Goal: Transaction & Acquisition: Purchase product/service

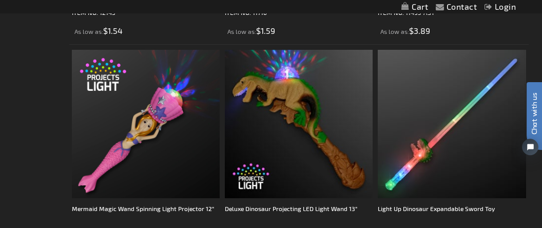
scroll to position [2211, 0]
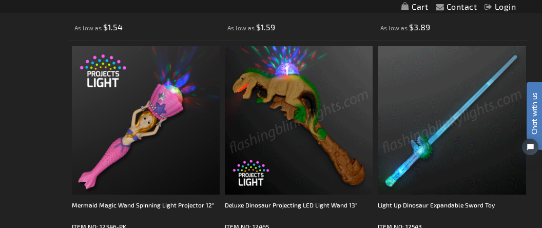
click at [306, 120] on img at bounding box center [299, 120] width 148 height 148
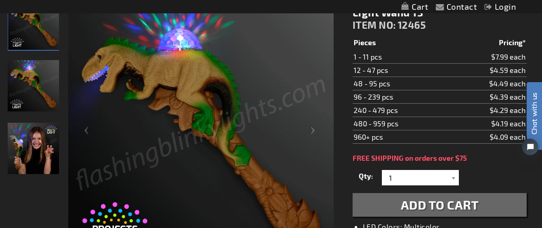
scroll to position [132, 0]
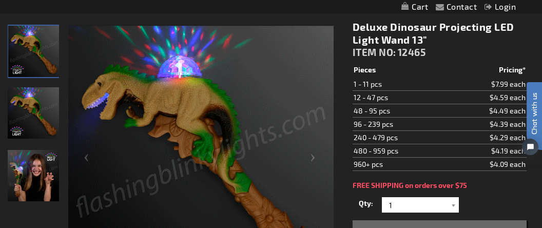
click at [34, 171] on img "Girl playing with Deluxe Light Up Dinosaur Projecting LED Wand" at bounding box center [33, 175] width 51 height 51
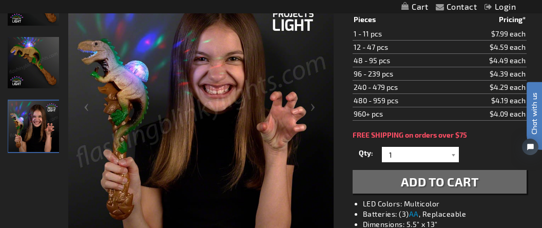
scroll to position [186, 0]
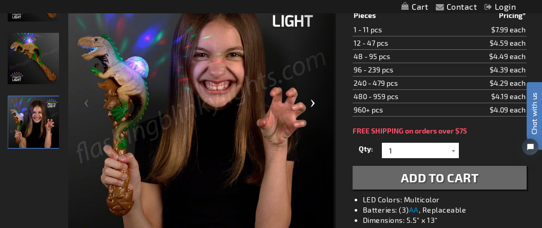
click at [313, 110] on div "Next" at bounding box center [314, 104] width 41 height 269
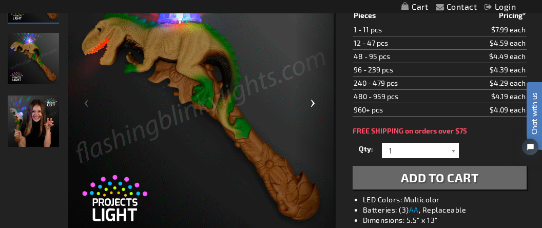
click at [313, 110] on div "Next" at bounding box center [314, 104] width 41 height 269
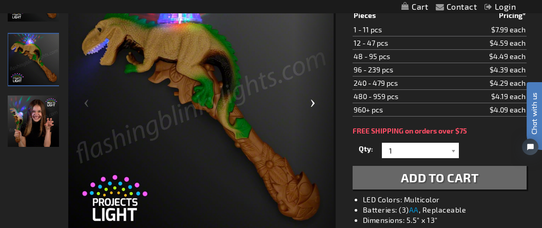
click at [313, 106] on div "Next" at bounding box center [314, 104] width 41 height 269
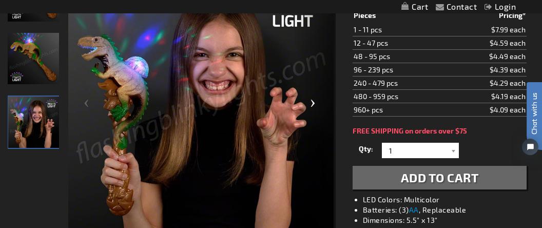
click at [313, 106] on div "Next" at bounding box center [314, 104] width 41 height 269
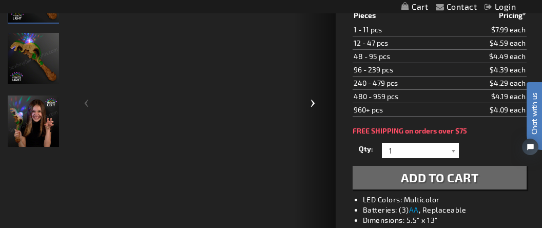
click at [313, 106] on div "Next" at bounding box center [314, 104] width 41 height 269
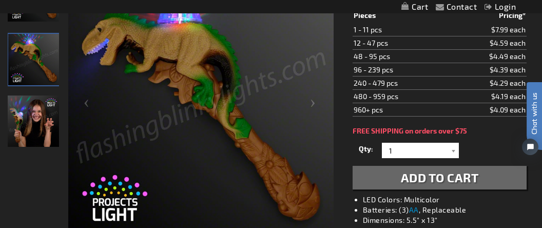
scroll to position [159, 0]
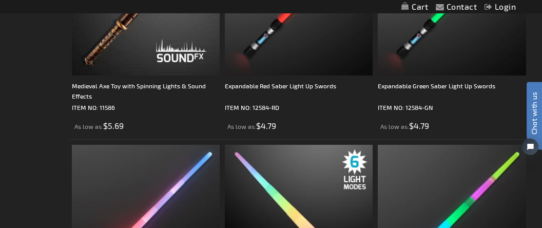
scroll to position [4305, 0]
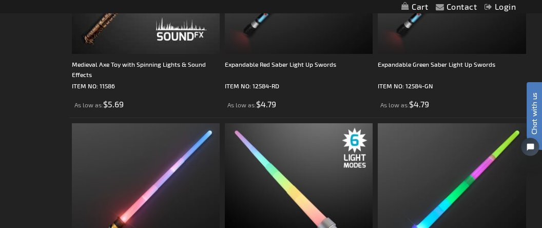
drag, startPoint x: 1050, startPoint y: 213, endPoint x: 529, endPoint y: 140, distance: 526.2
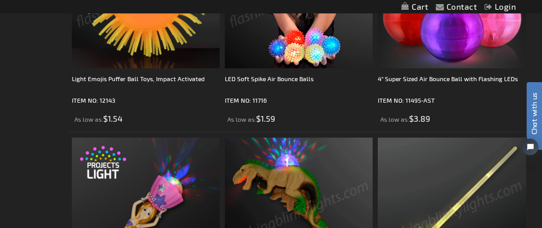
scroll to position [2173, 0]
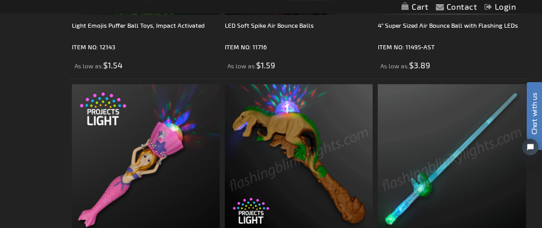
click at [292, 151] on img at bounding box center [299, 158] width 148 height 148
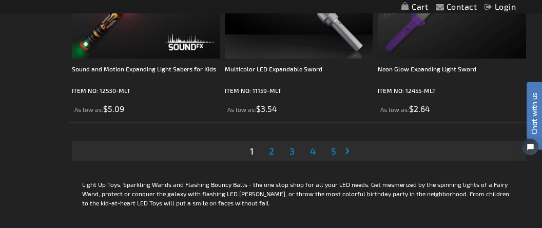
scroll to position [4519, 0]
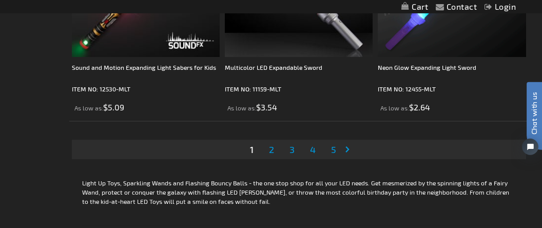
click at [274, 148] on link "Page 2" at bounding box center [271, 149] width 9 height 15
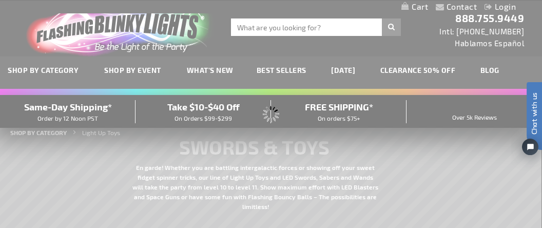
scroll to position [0, 0]
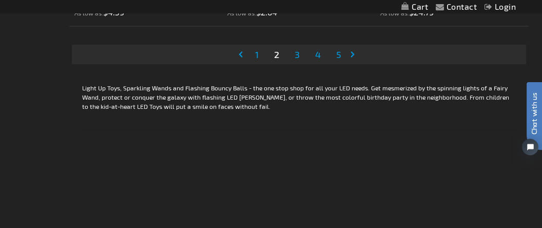
scroll to position [4614, 0]
click at [296, 52] on span "3" at bounding box center [296, 54] width 5 height 11
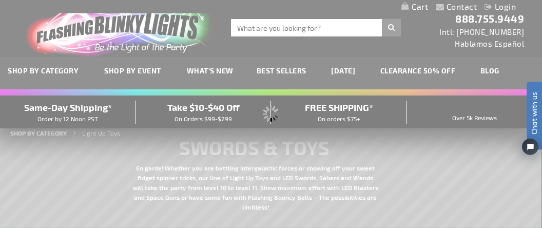
scroll to position [0, 0]
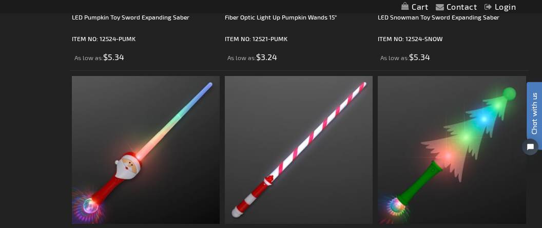
scroll to position [3920, 0]
